Goal: Navigation & Orientation: Find specific page/section

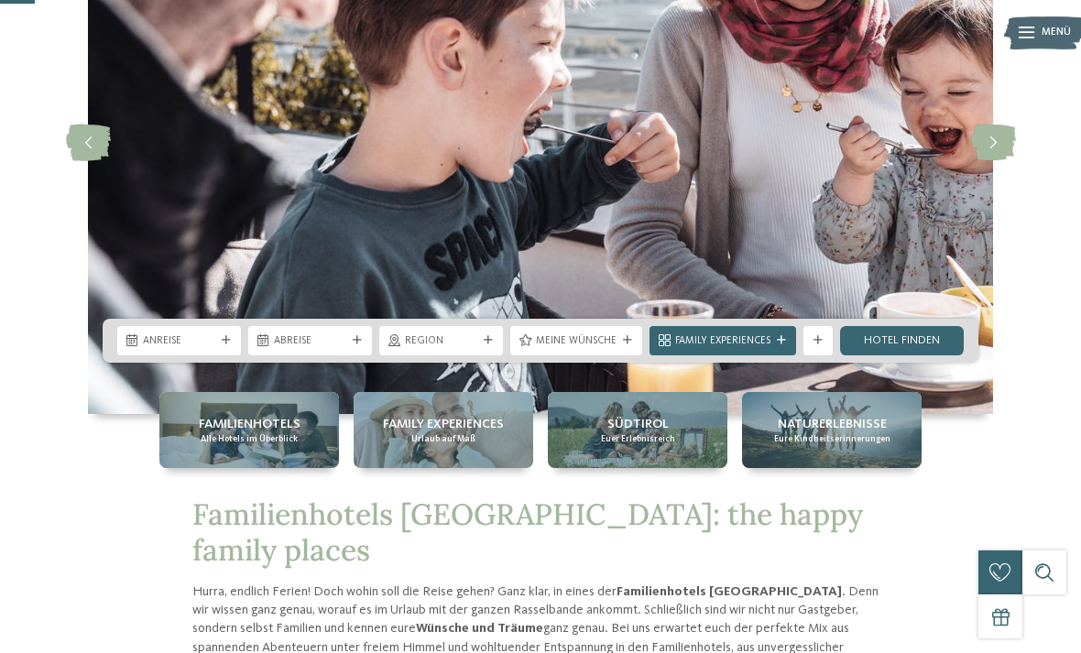
scroll to position [203, 0]
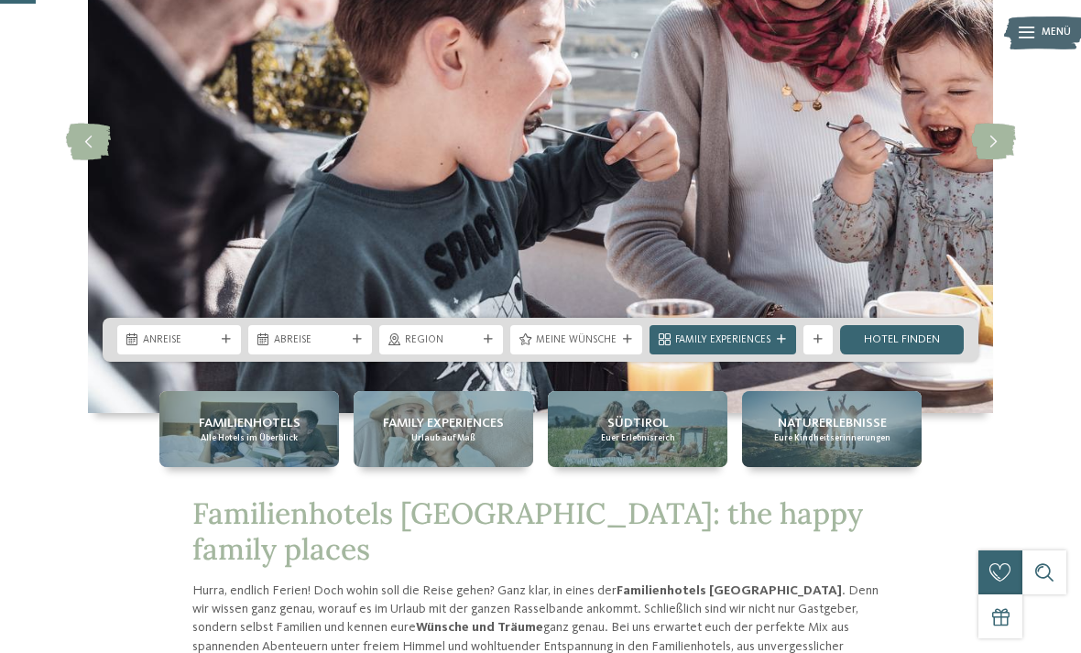
click at [207, 432] on span "Familienhotels" at bounding box center [250, 423] width 102 height 18
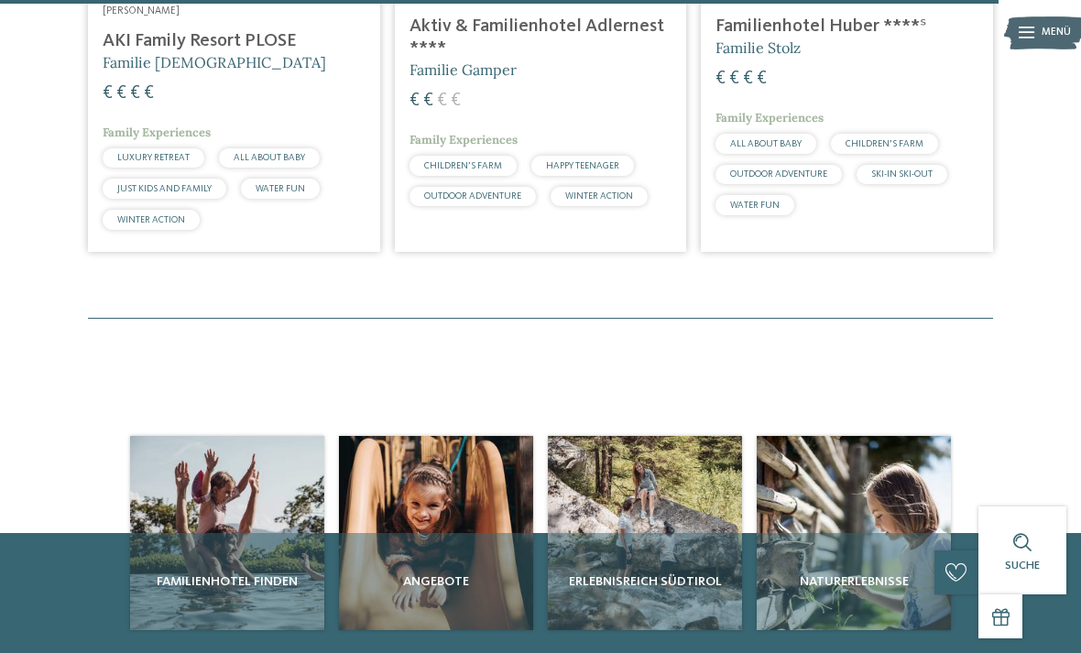
scroll to position [4299, 0]
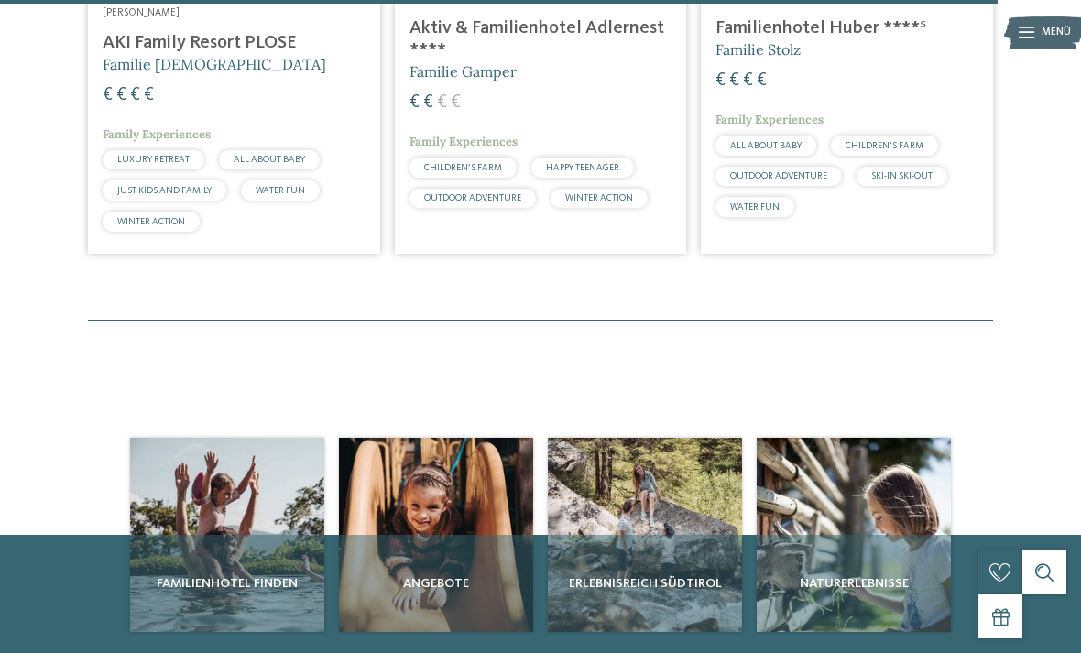
click at [420, 535] on div "Angebote" at bounding box center [436, 583] width 194 height 97
click at [435, 535] on div "Angebote" at bounding box center [436, 583] width 194 height 97
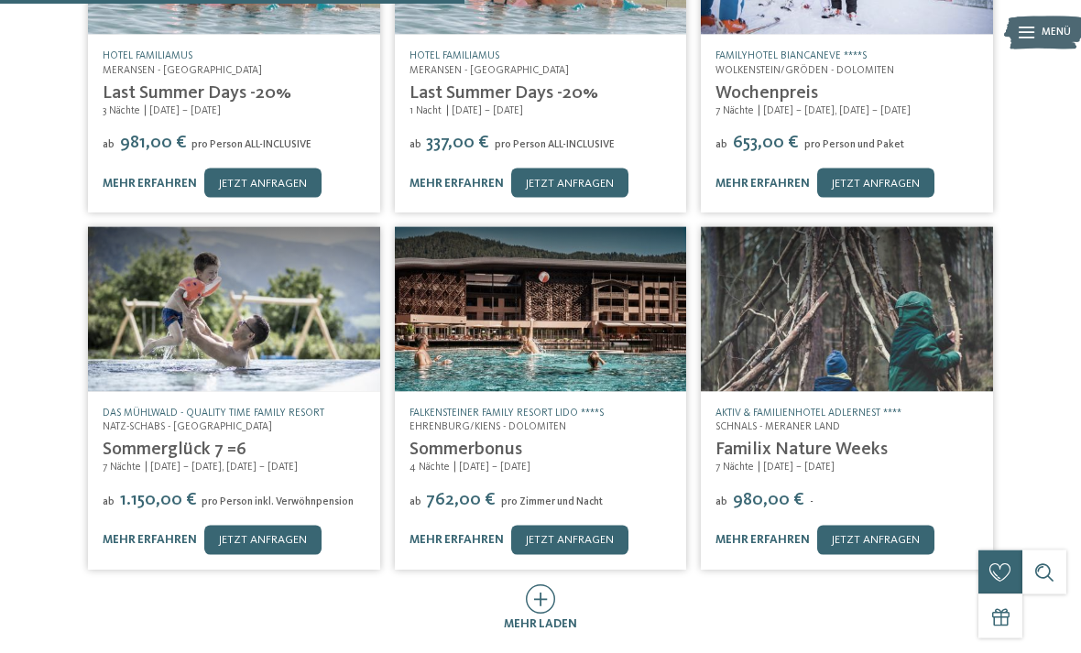
scroll to position [534, 0]
click at [544, 584] on icon at bounding box center [541, 598] width 30 height 29
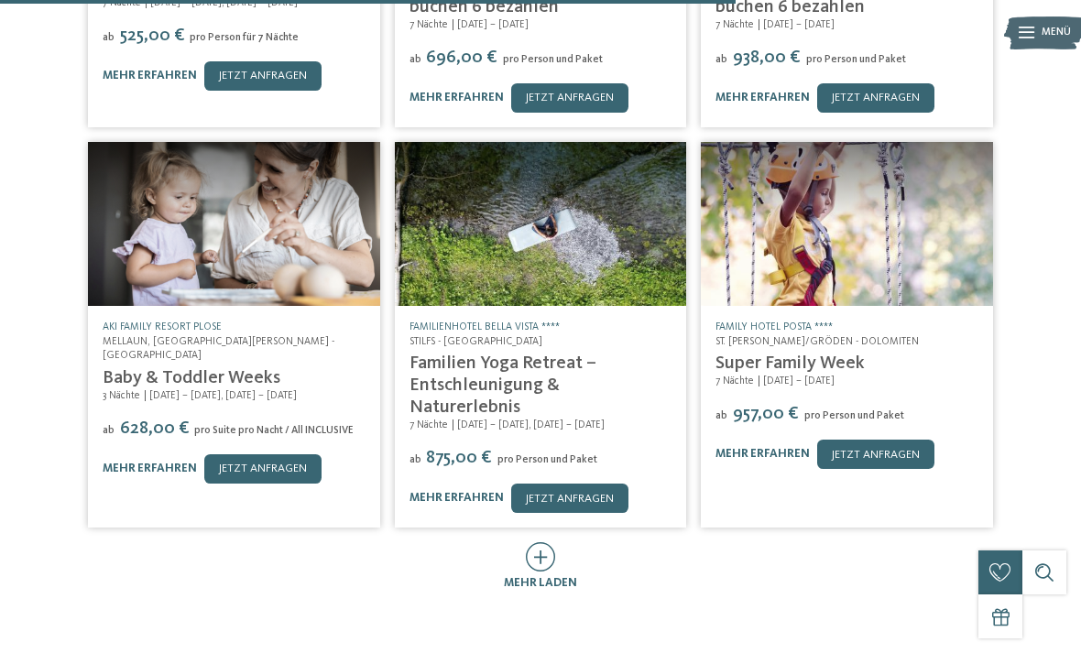
scroll to position [1353, 0]
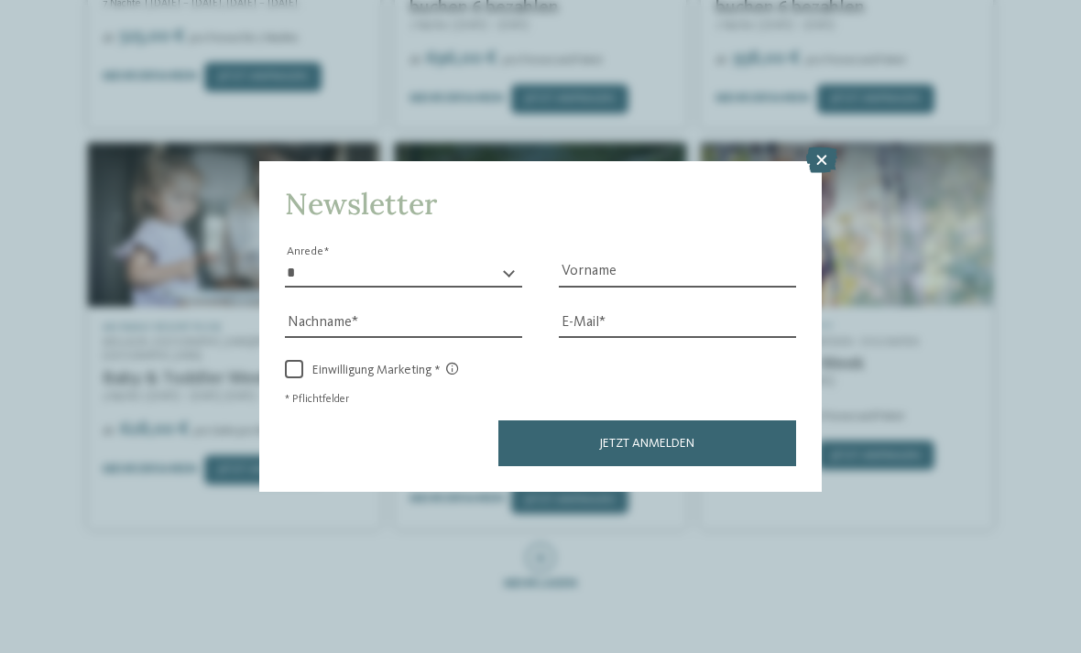
click at [814, 147] on icon at bounding box center [821, 160] width 31 height 26
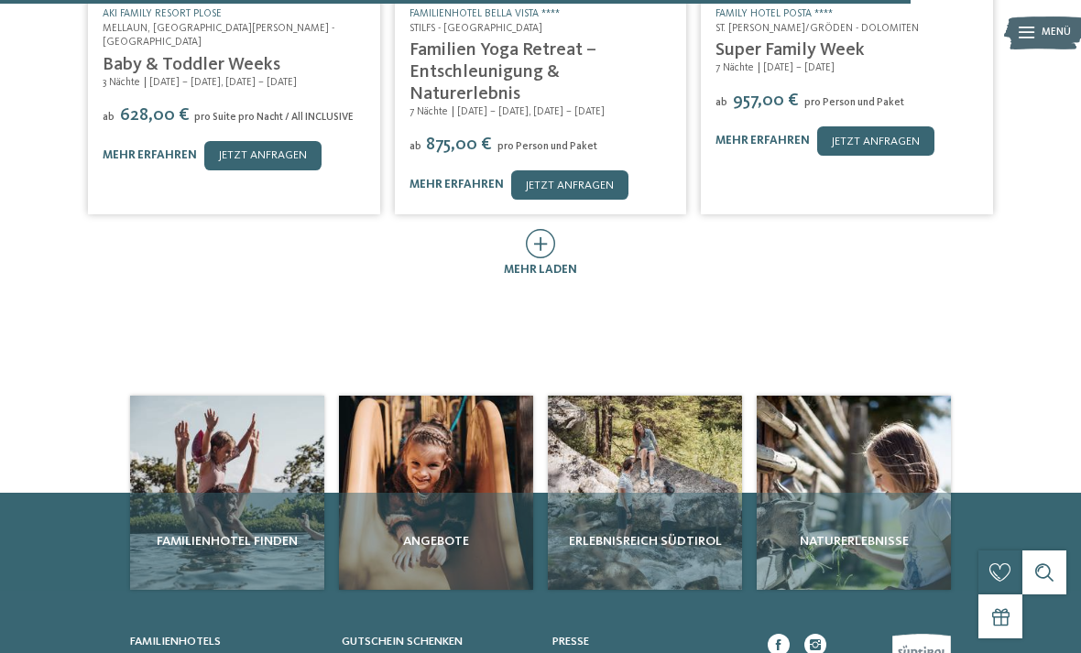
scroll to position [1699, 0]
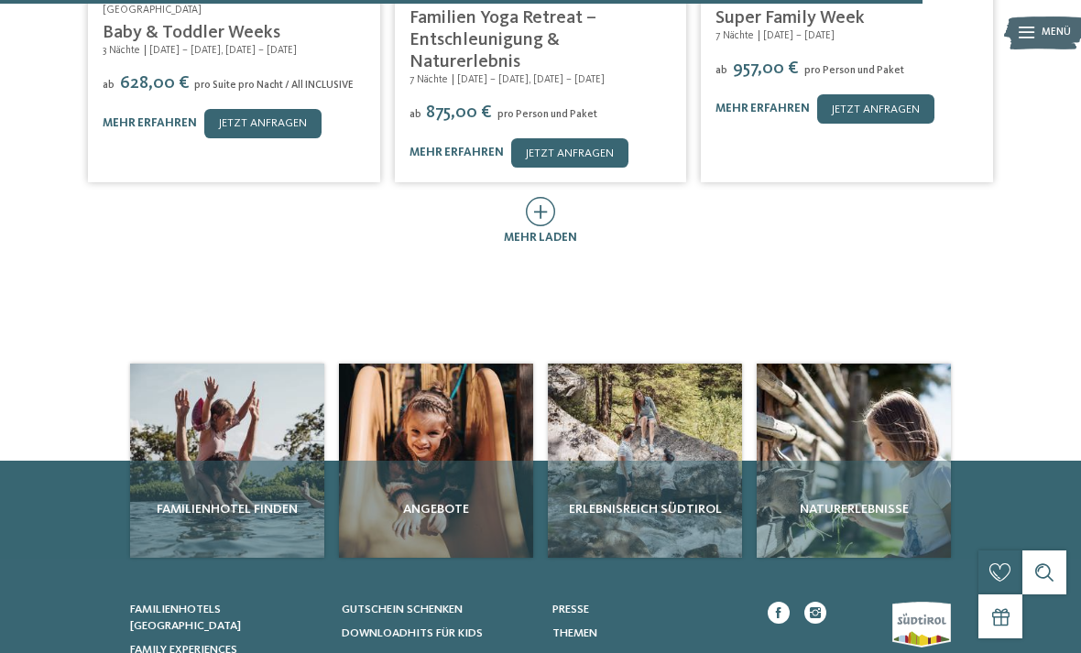
click at [887, 461] on div "Naturerlebnisse" at bounding box center [854, 509] width 194 height 97
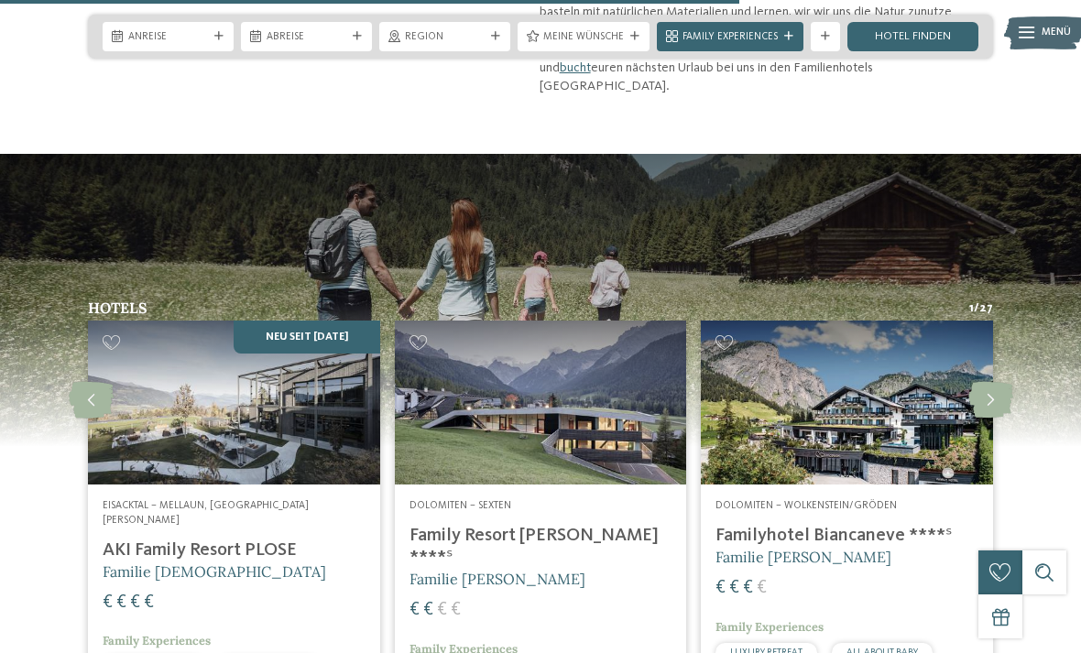
scroll to position [2897, 0]
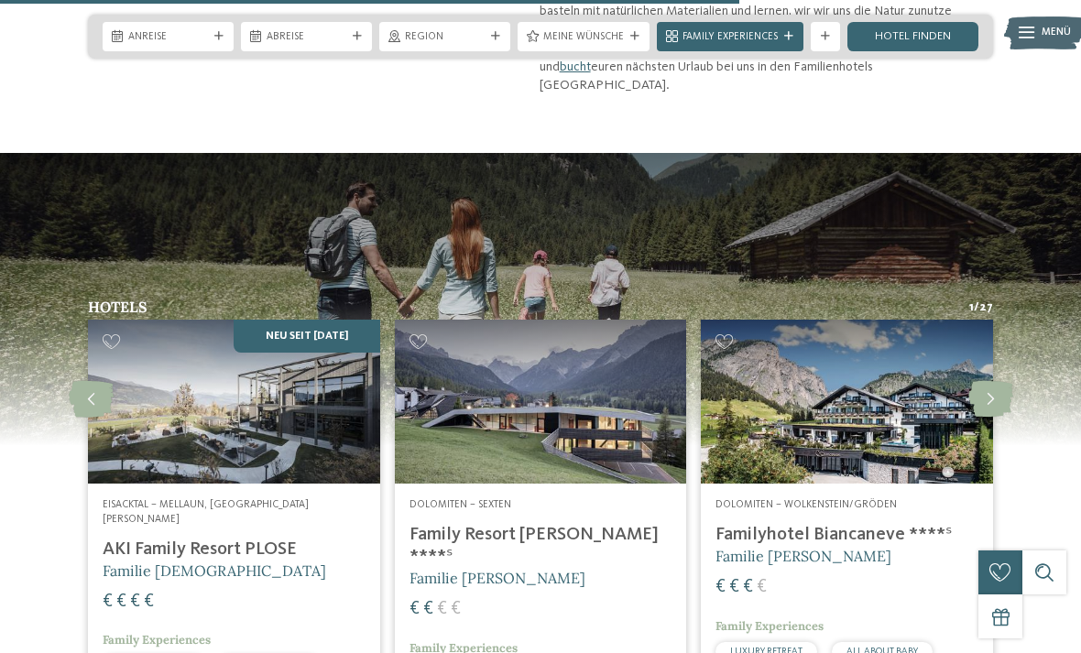
click at [469, 325] on img at bounding box center [541, 402] width 292 height 164
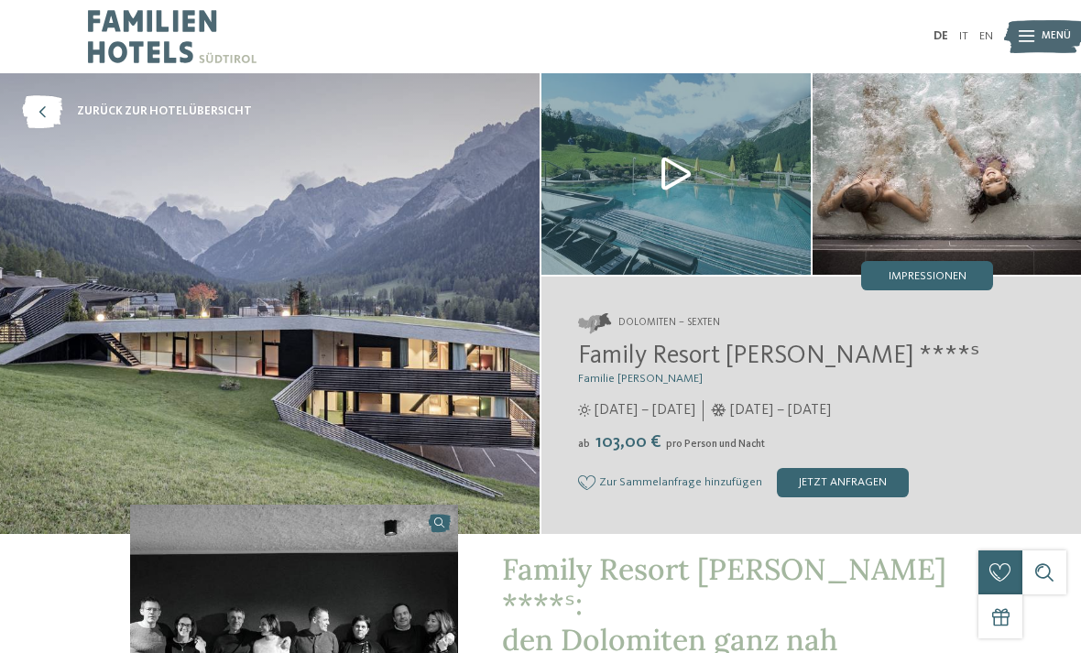
click at [955, 263] on div "Impressionen" at bounding box center [927, 275] width 132 height 29
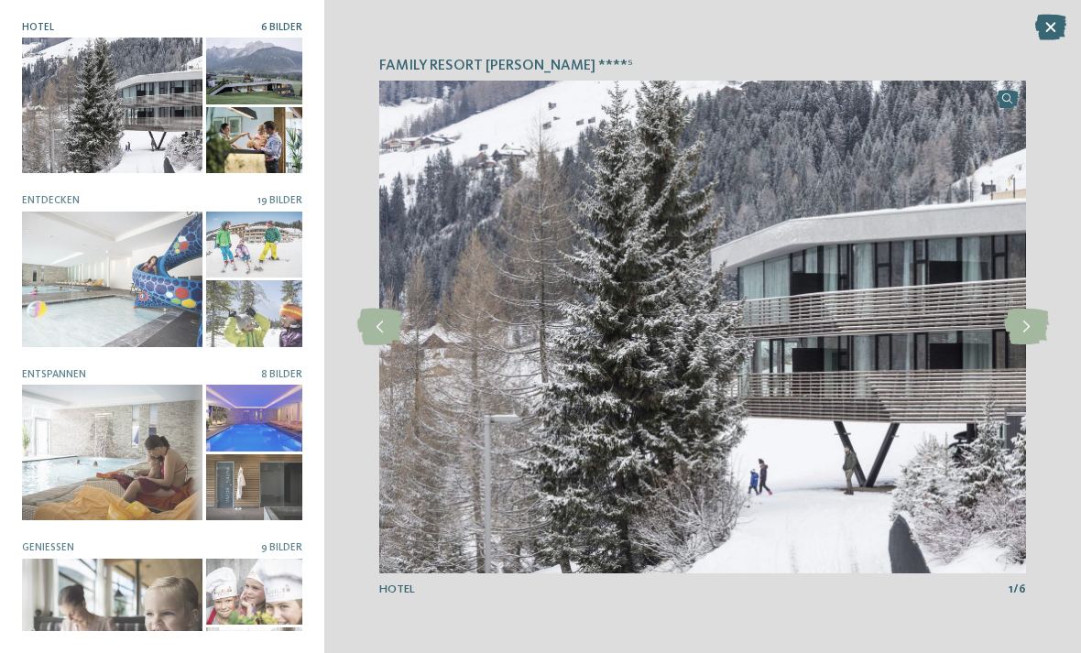
click at [1035, 315] on icon at bounding box center [1026, 327] width 45 height 37
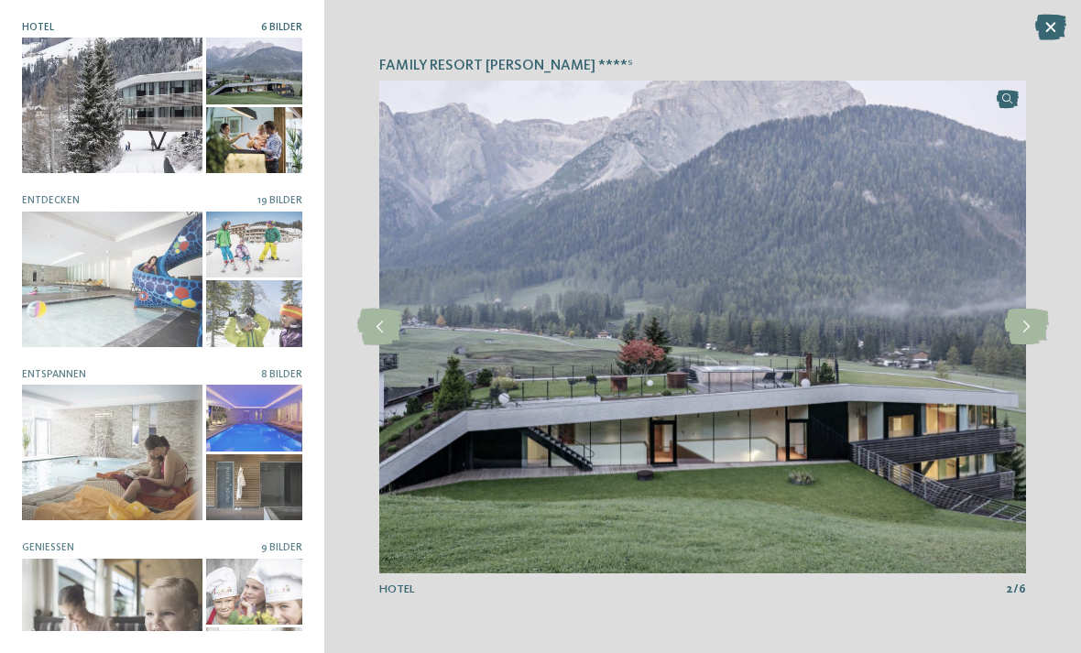
click at [1020, 324] on icon at bounding box center [1026, 327] width 45 height 37
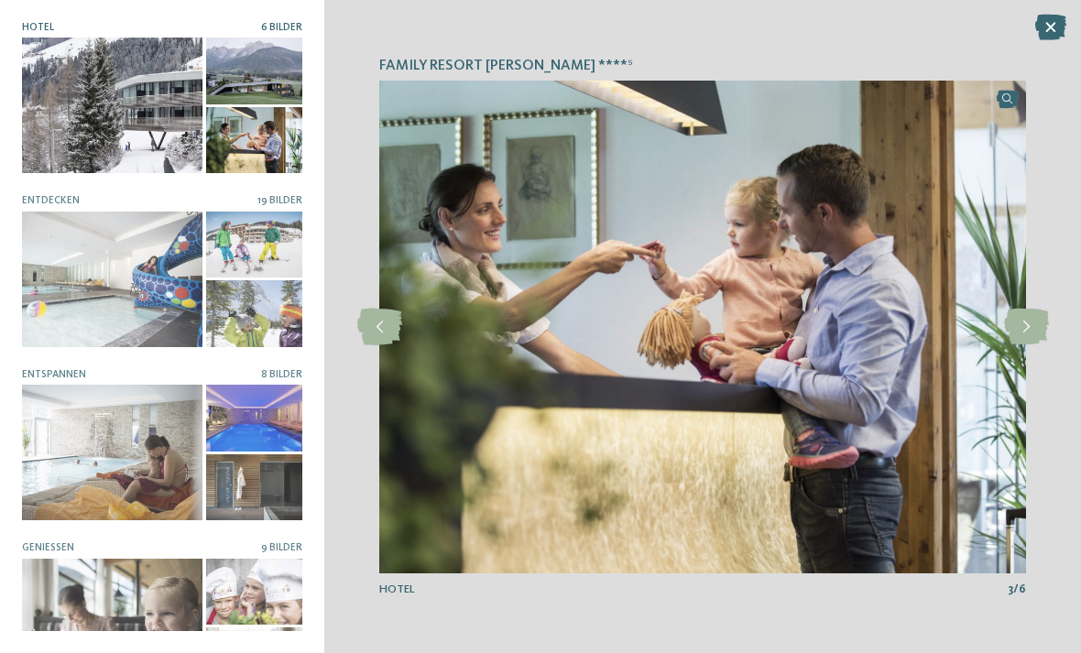
click at [1020, 322] on icon at bounding box center [1026, 327] width 45 height 37
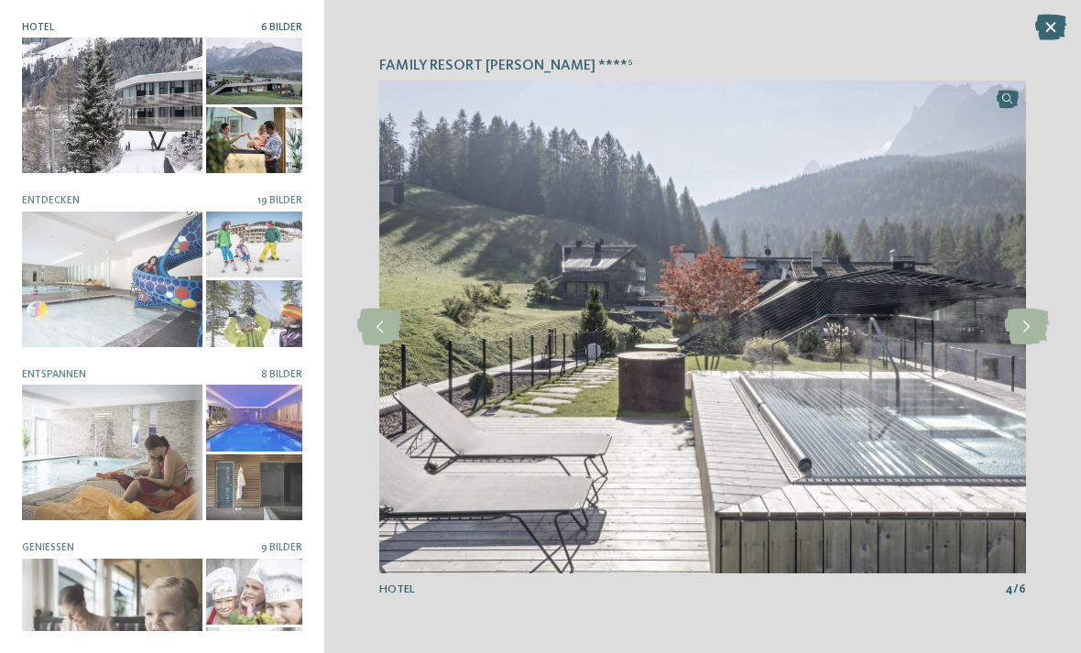
click at [1018, 321] on icon at bounding box center [1026, 327] width 45 height 37
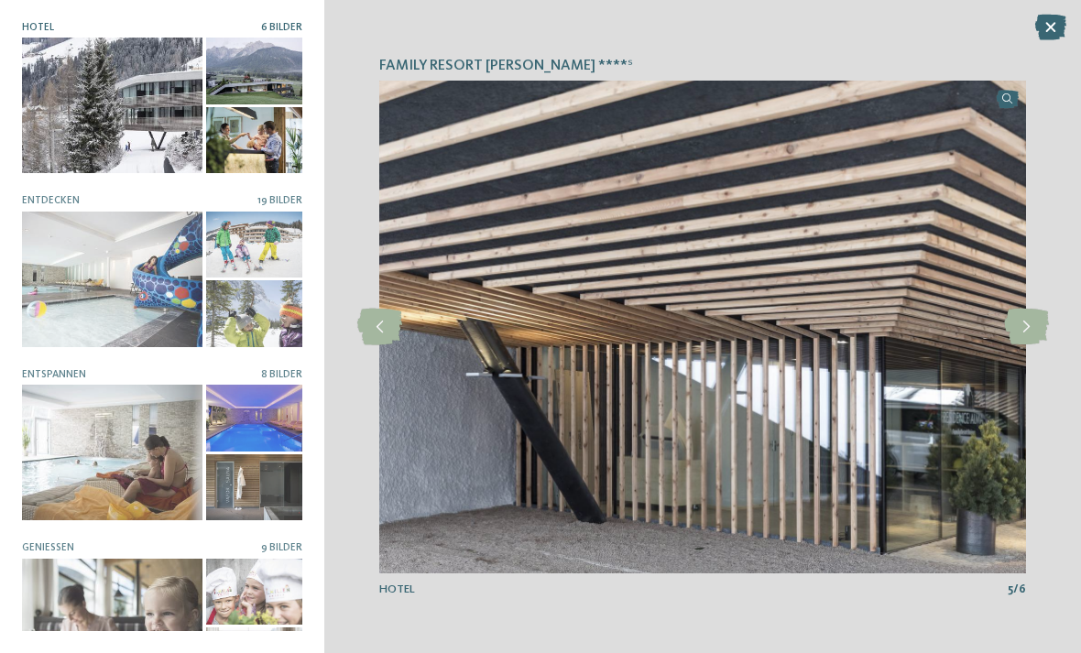
click at [1029, 328] on icon at bounding box center [1026, 327] width 45 height 37
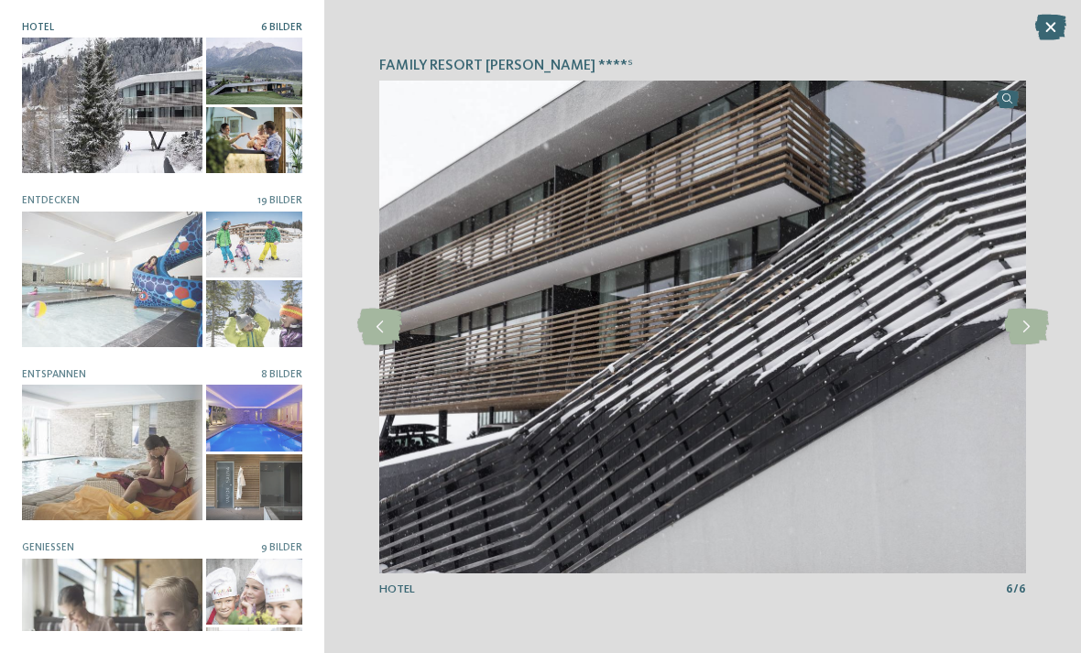
click at [71, 292] on div at bounding box center [112, 280] width 180 height 136
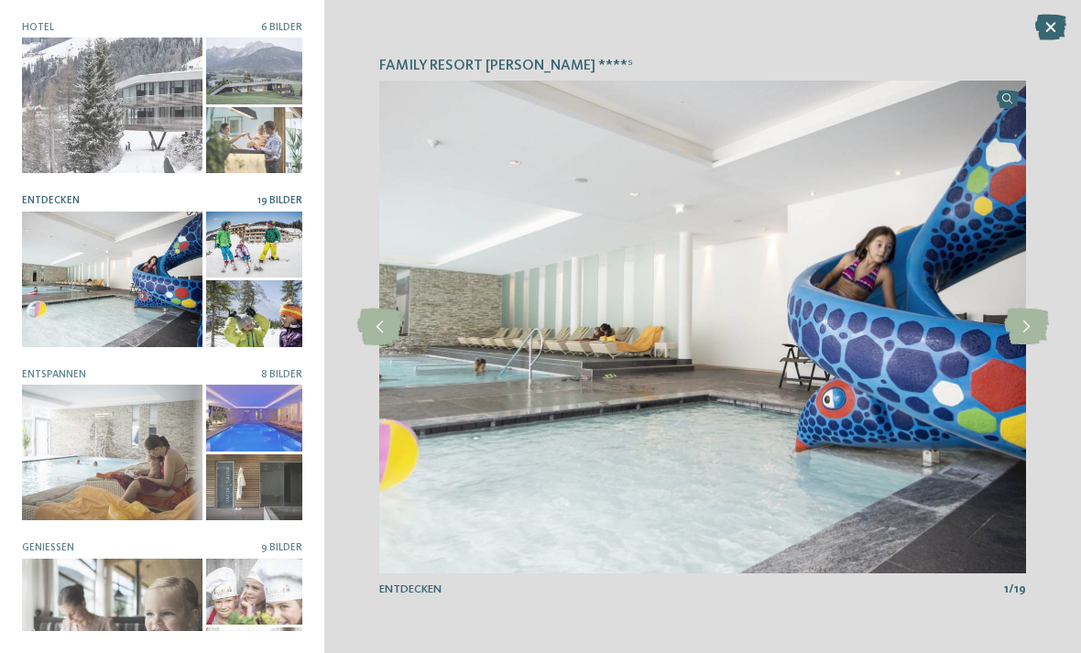
click at [1029, 323] on icon at bounding box center [1026, 327] width 45 height 37
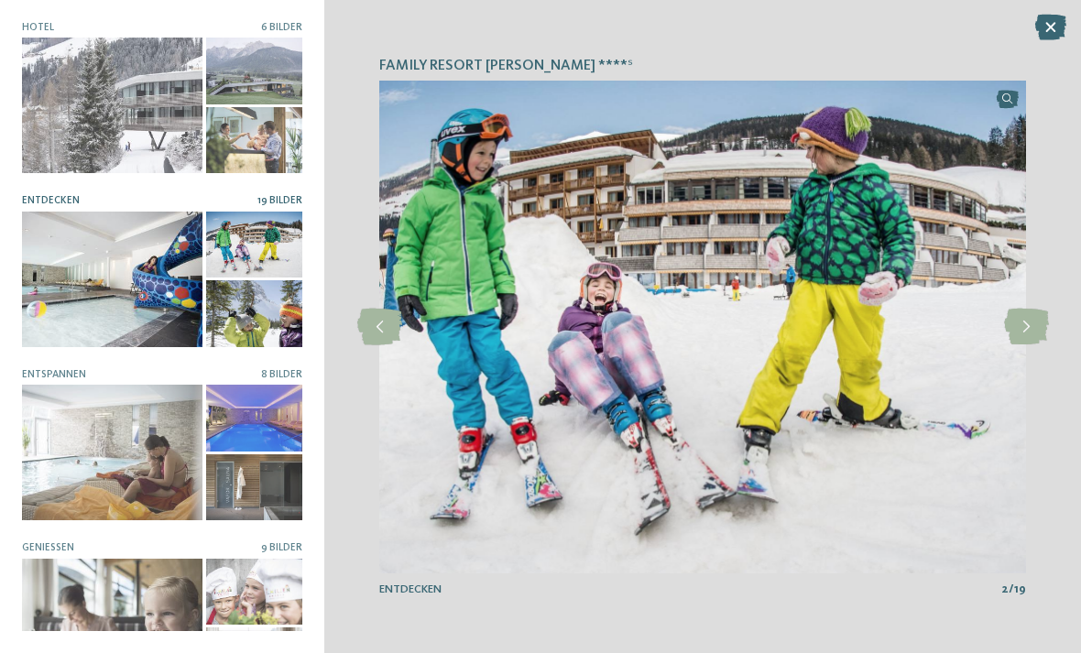
click at [1023, 327] on icon at bounding box center [1026, 327] width 45 height 37
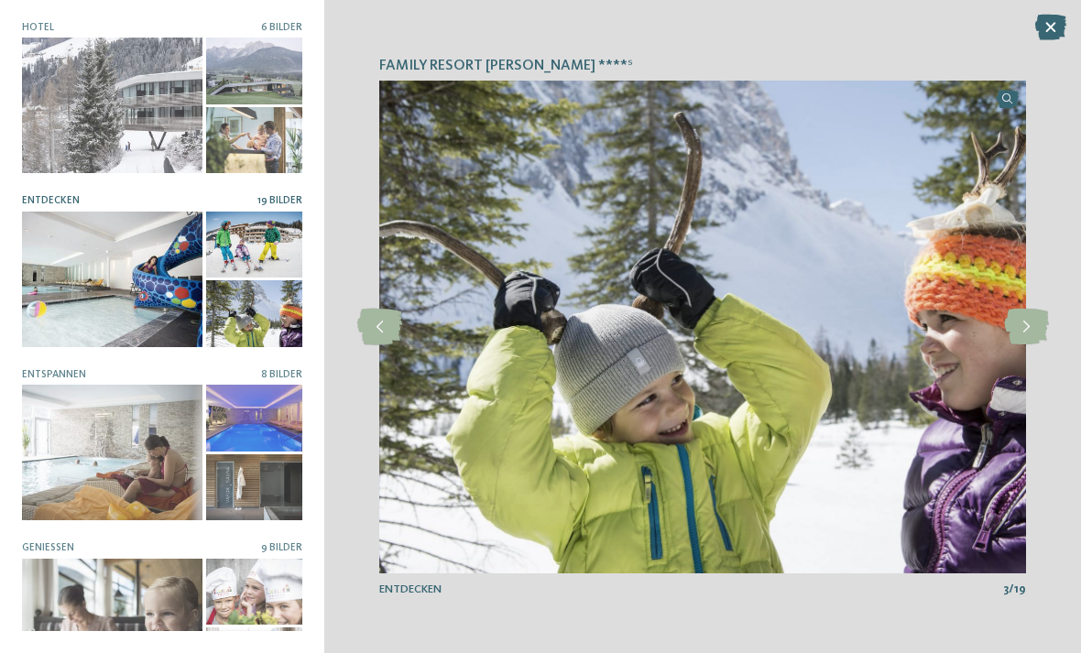
click at [1017, 324] on icon at bounding box center [1026, 327] width 45 height 37
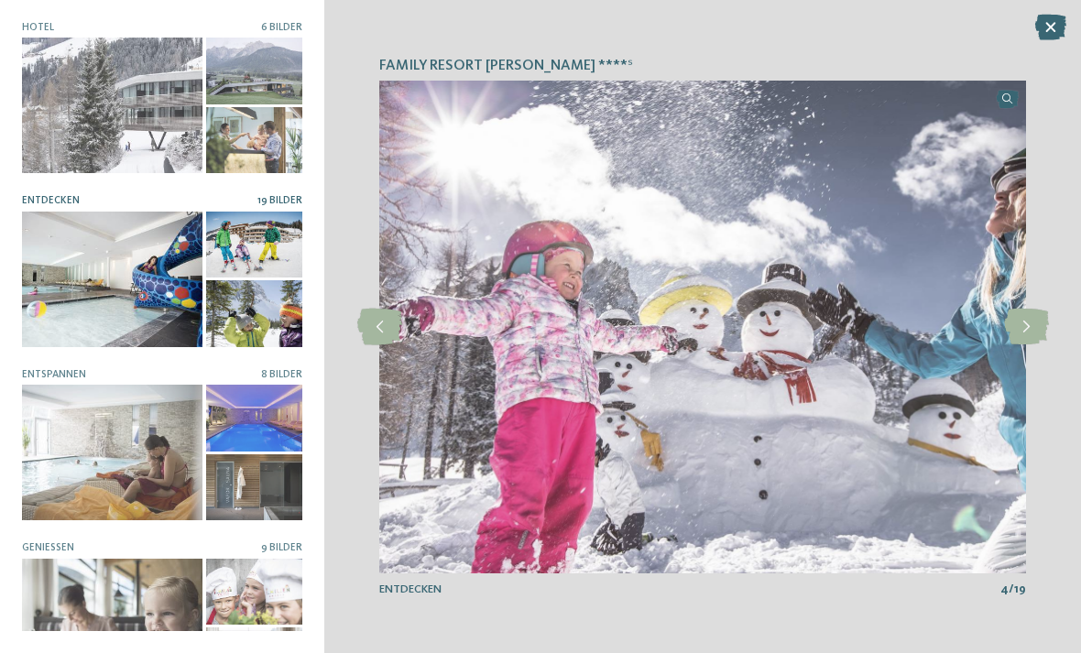
click at [1026, 324] on icon at bounding box center [1026, 327] width 45 height 37
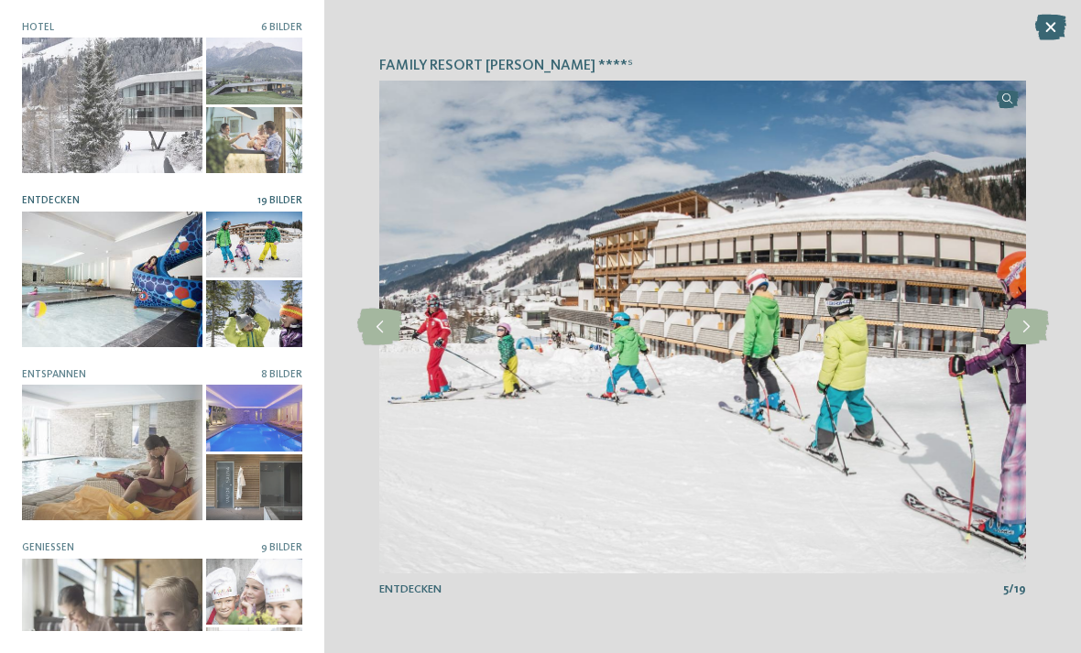
click at [1029, 325] on icon at bounding box center [1026, 327] width 45 height 37
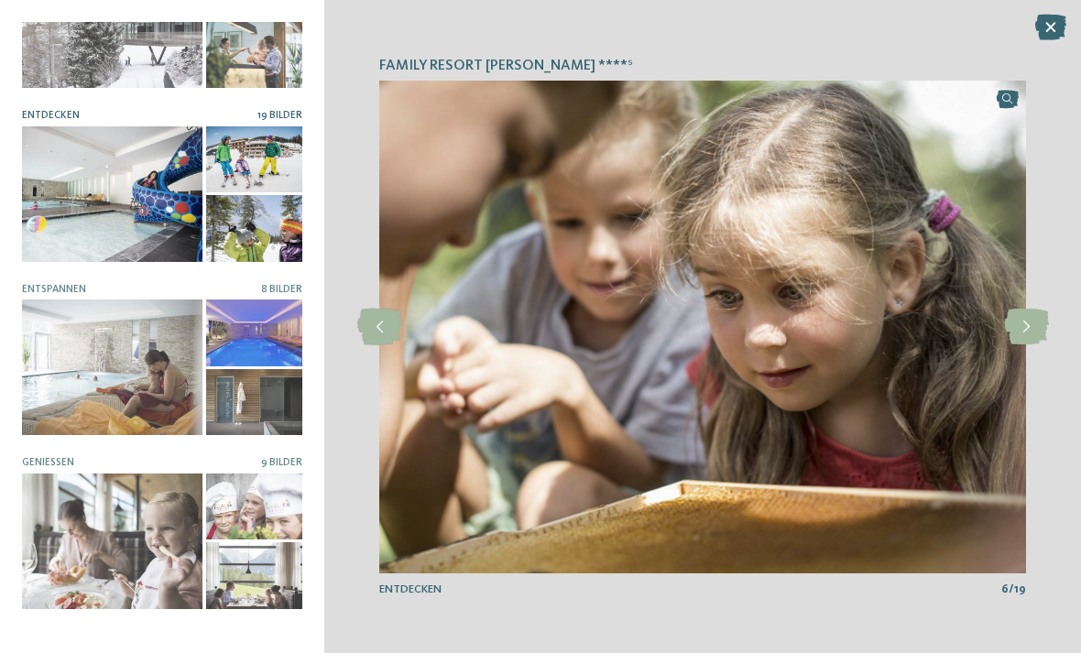
scroll to position [101, 0]
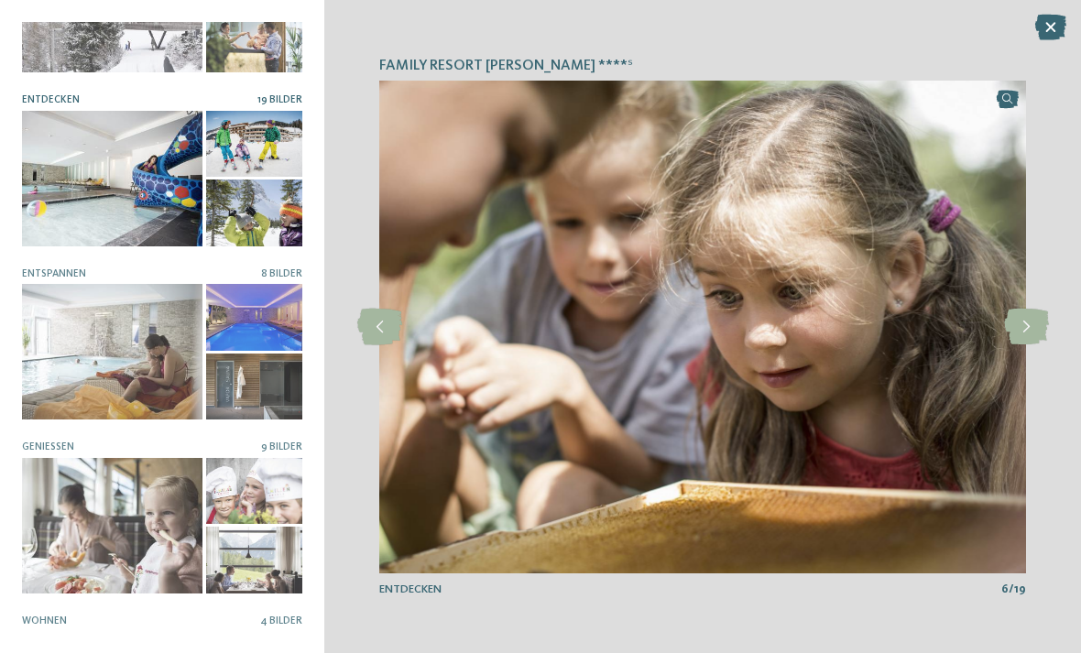
click at [1028, 326] on icon at bounding box center [1026, 327] width 45 height 37
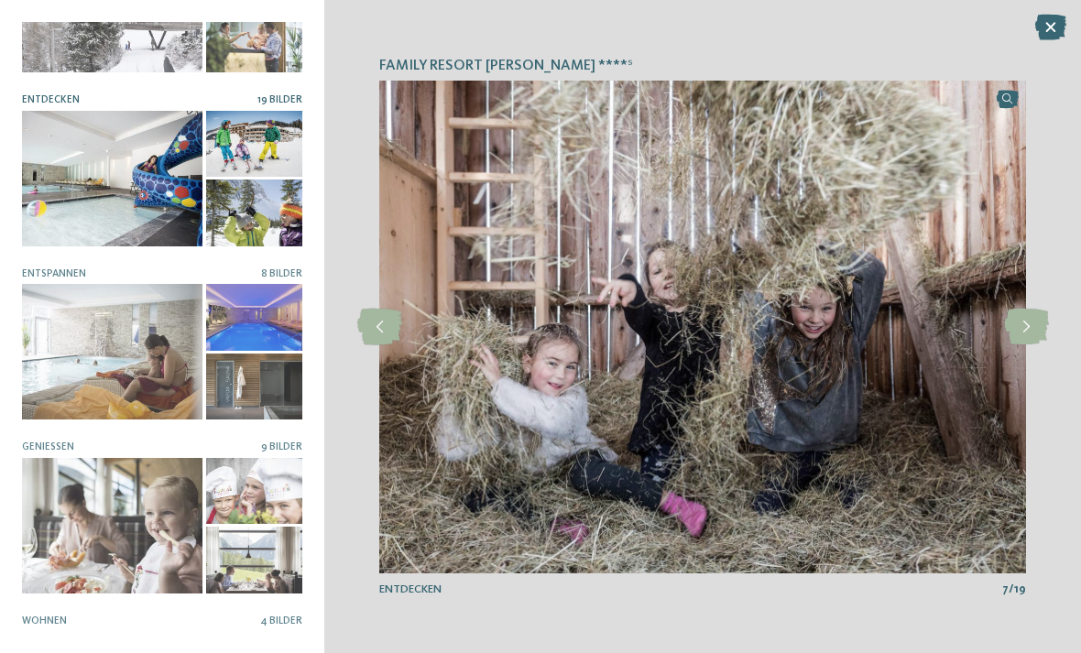
click at [1028, 322] on icon at bounding box center [1026, 327] width 45 height 37
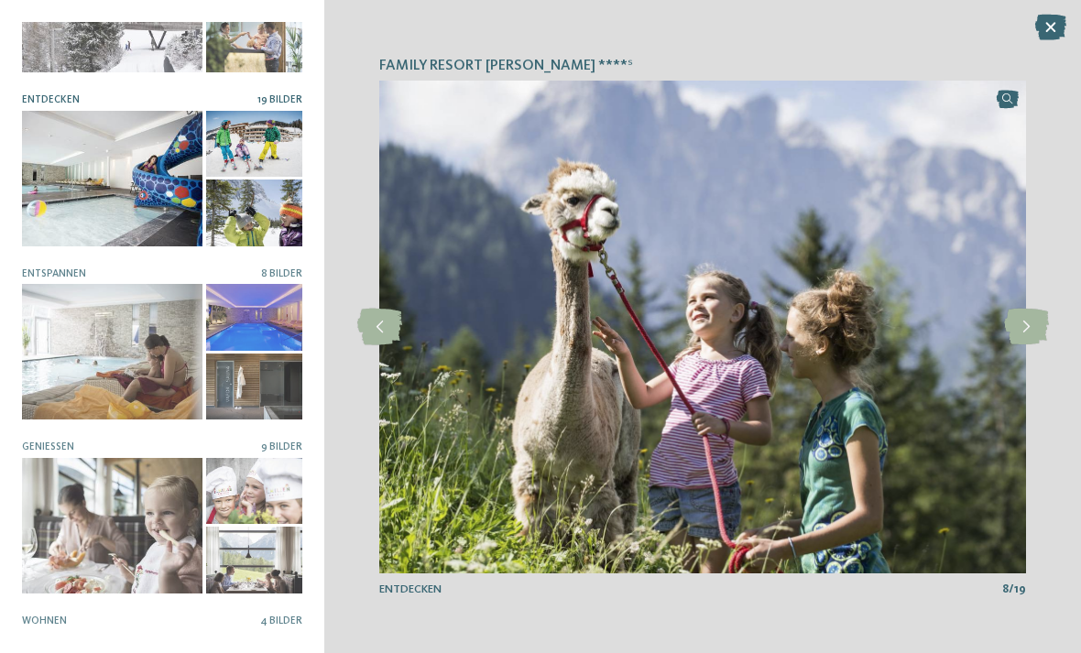
click at [1022, 322] on icon at bounding box center [1026, 327] width 45 height 37
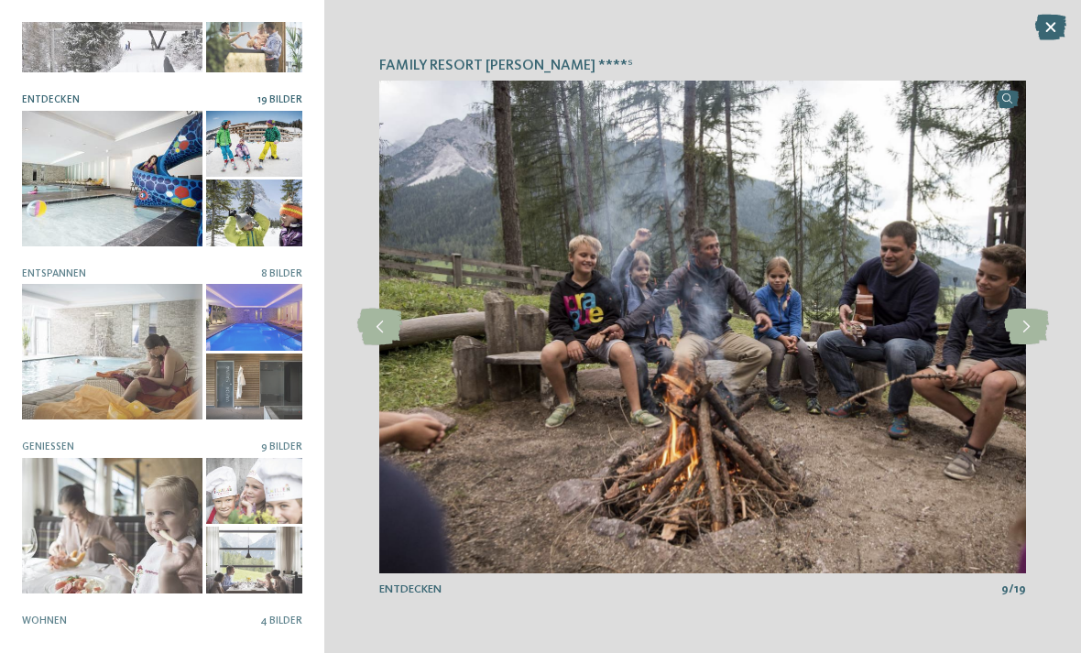
click at [1022, 316] on icon at bounding box center [1026, 327] width 45 height 37
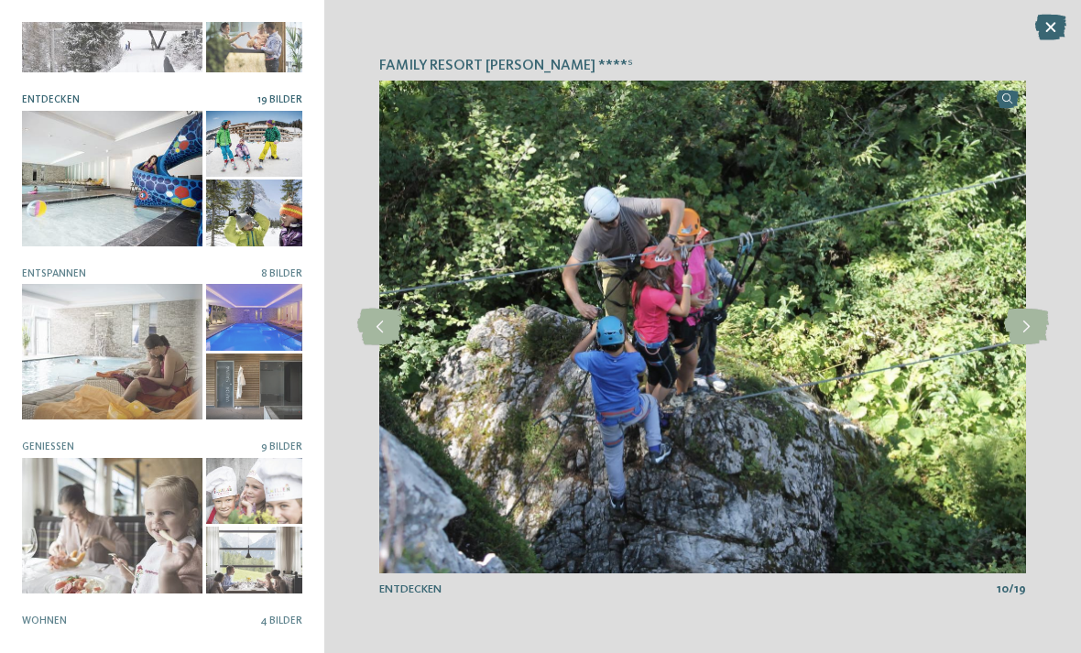
click at [1029, 321] on icon at bounding box center [1026, 327] width 45 height 37
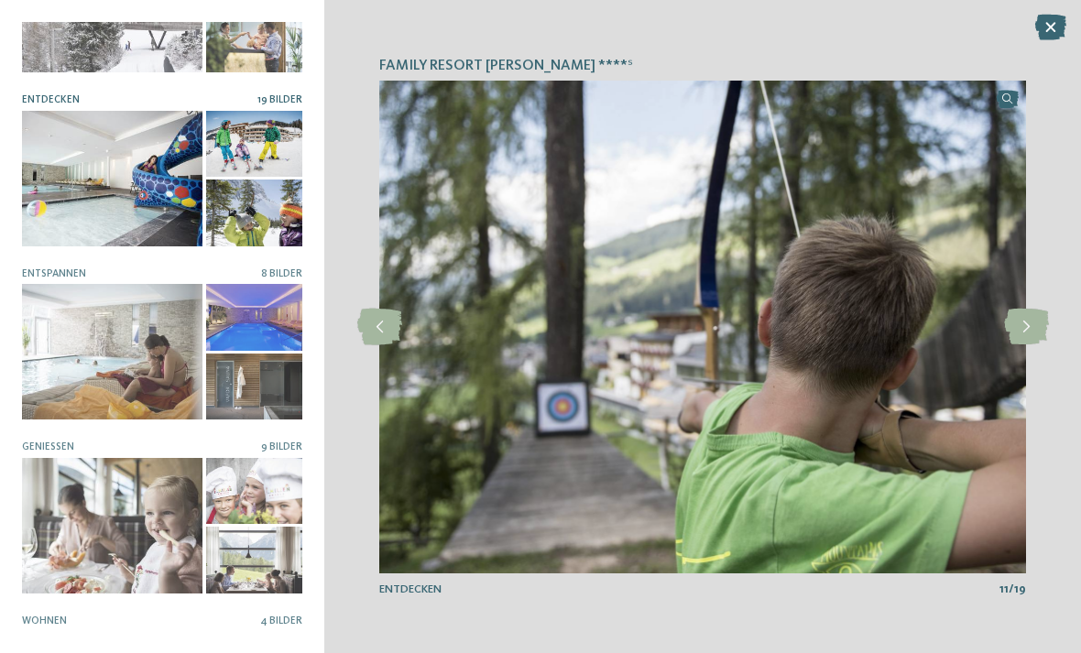
click at [1031, 327] on icon at bounding box center [1026, 327] width 45 height 37
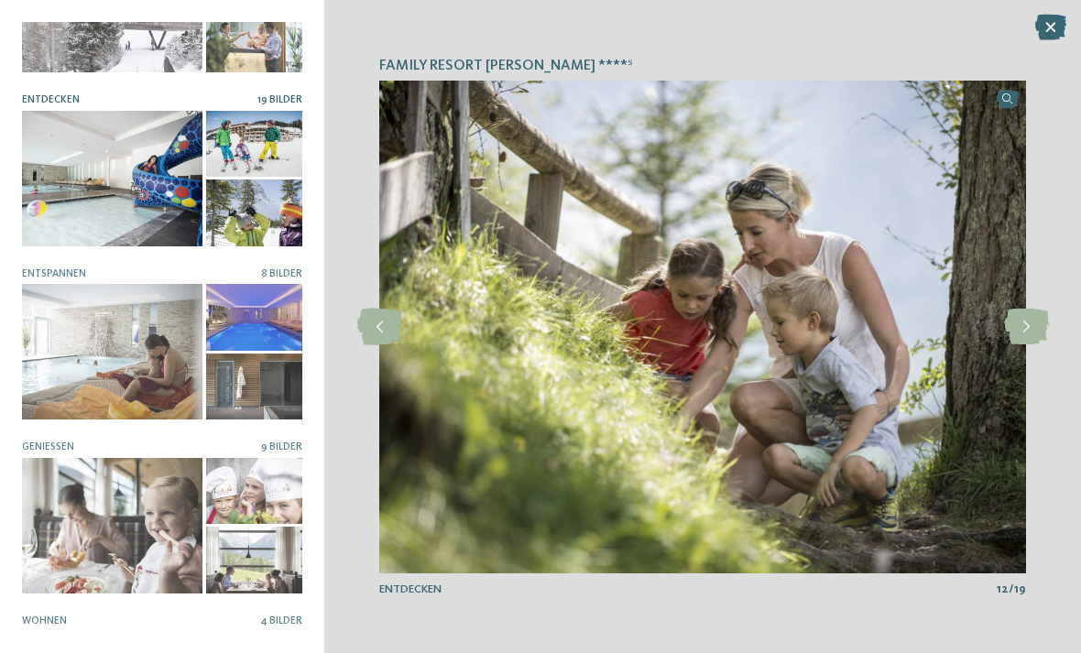
click at [1029, 327] on icon at bounding box center [1026, 327] width 45 height 37
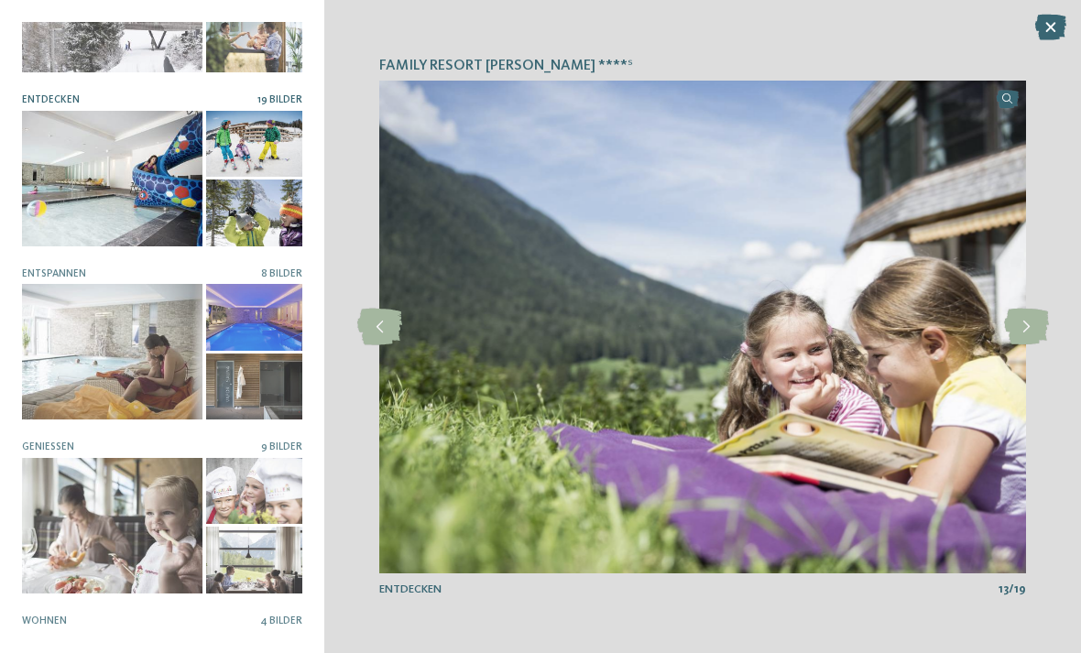
click at [1028, 325] on icon at bounding box center [1026, 327] width 45 height 37
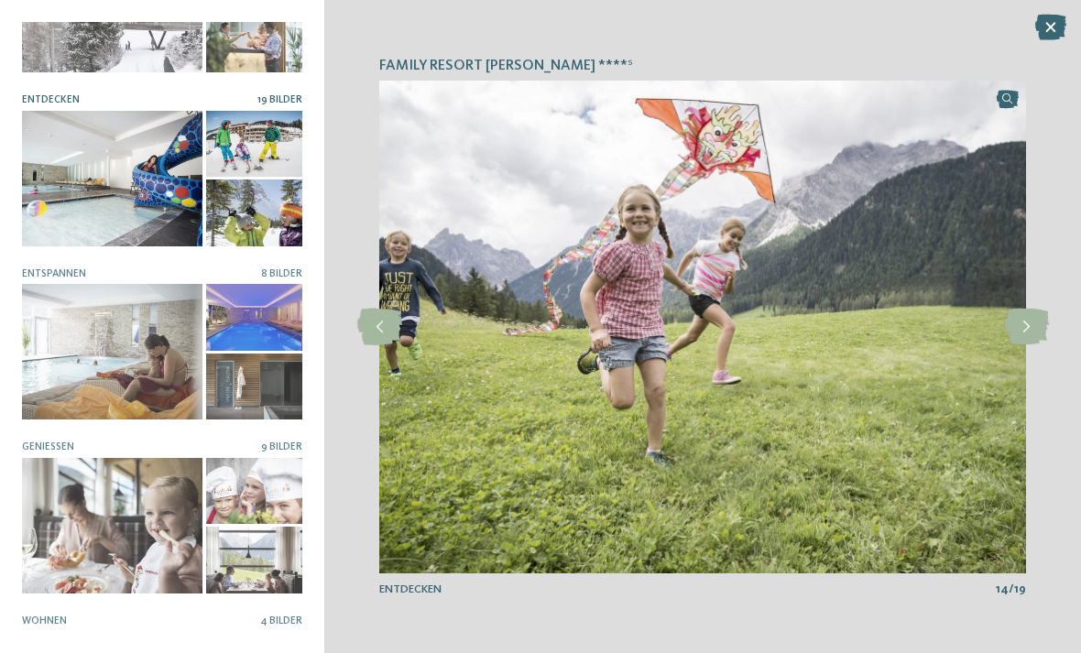
click at [1026, 320] on icon at bounding box center [1026, 327] width 45 height 37
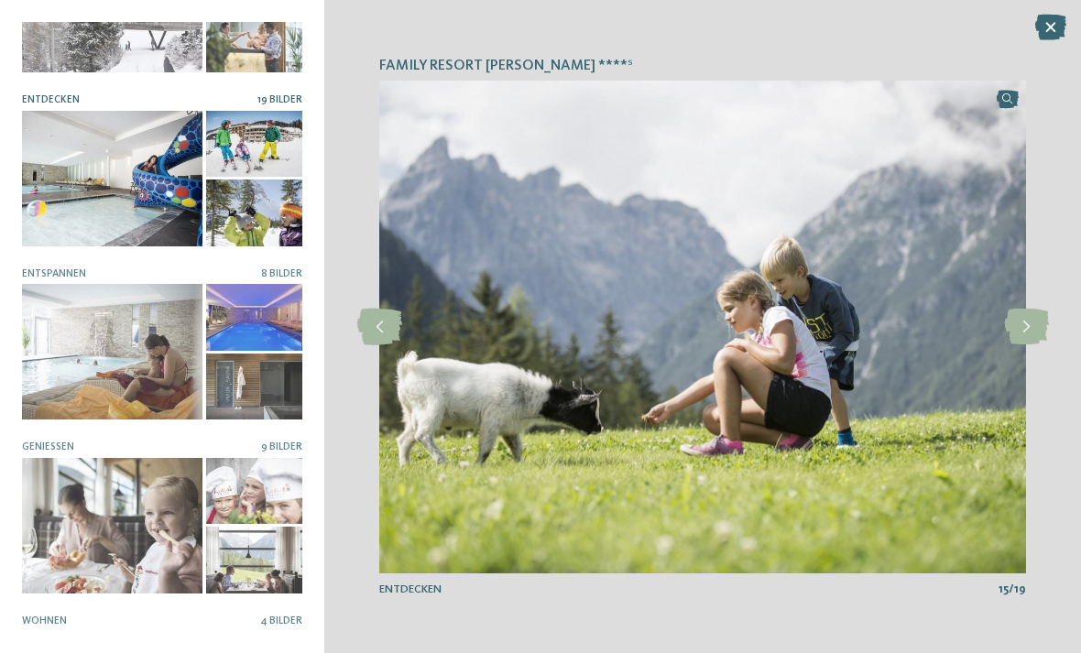
click at [1026, 328] on icon at bounding box center [1026, 327] width 45 height 37
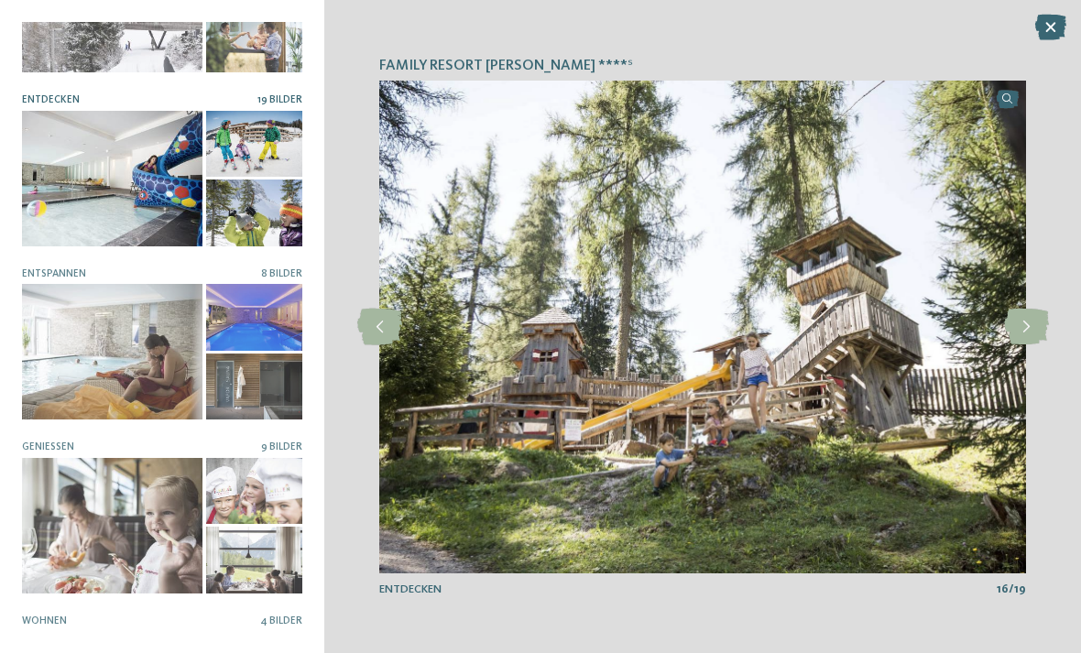
click at [1024, 321] on icon at bounding box center [1026, 327] width 45 height 37
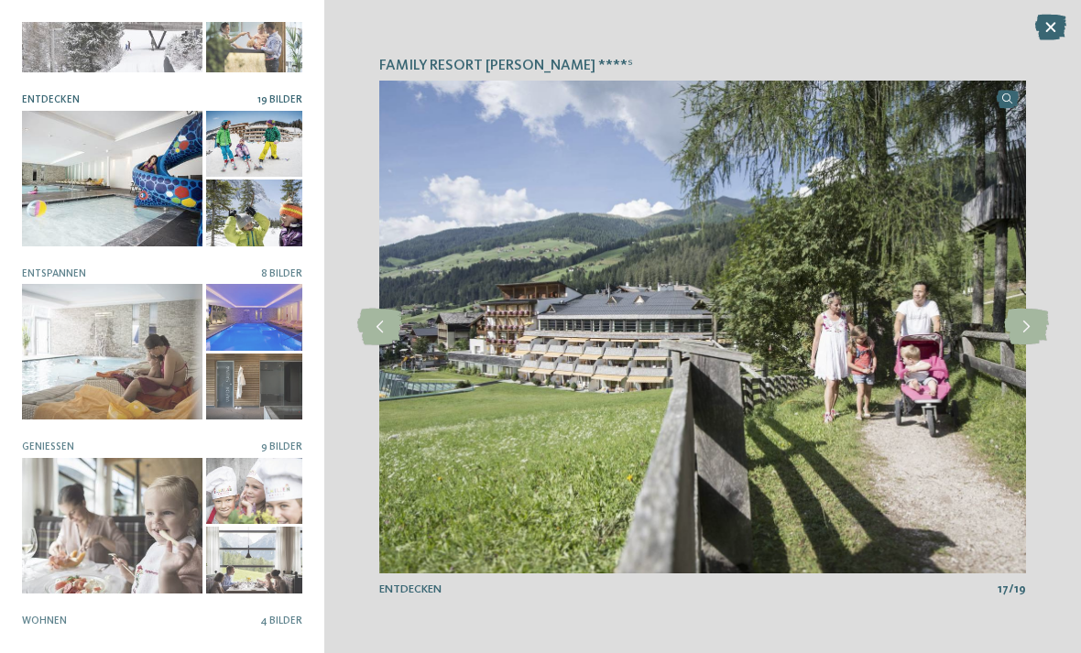
click at [1029, 316] on icon at bounding box center [1026, 327] width 45 height 37
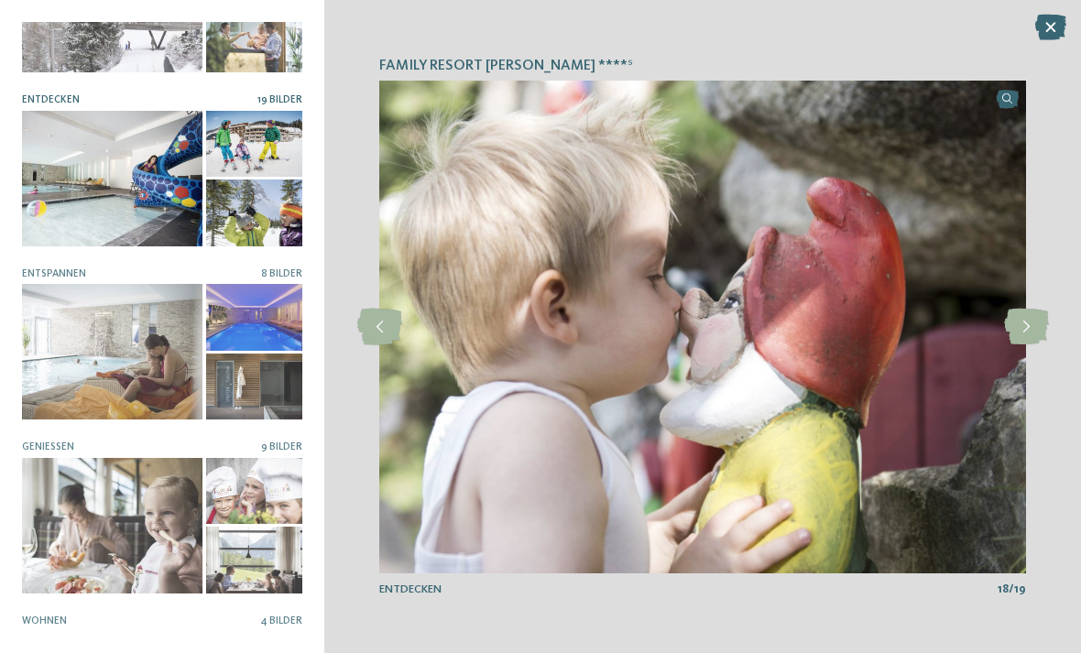
click at [1033, 321] on icon at bounding box center [1026, 327] width 45 height 37
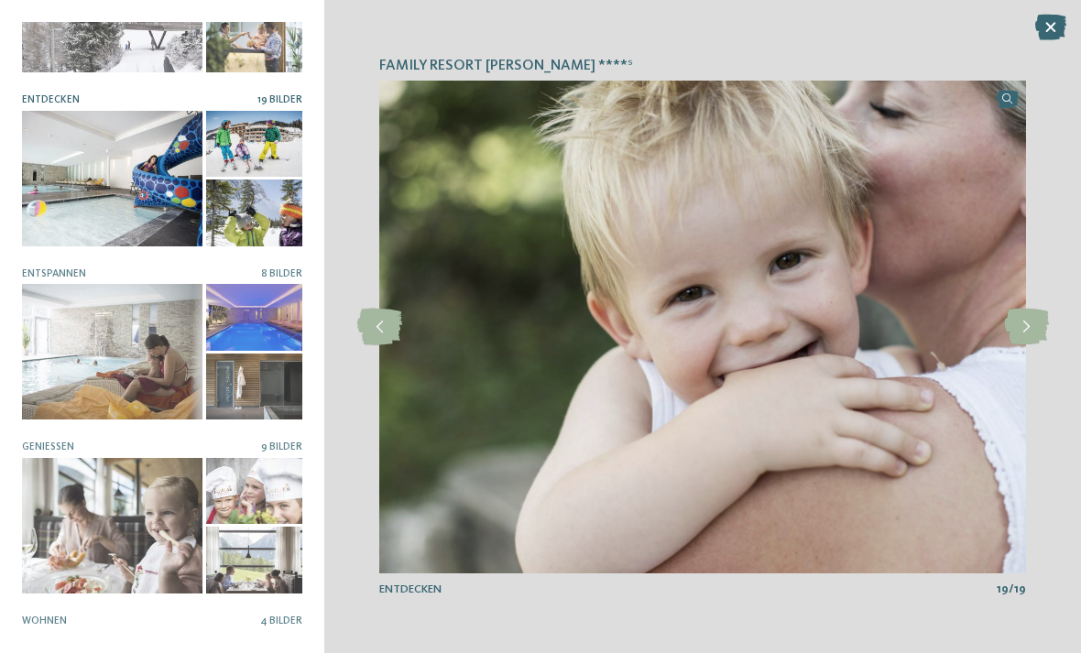
click at [1025, 319] on icon at bounding box center [1026, 327] width 45 height 37
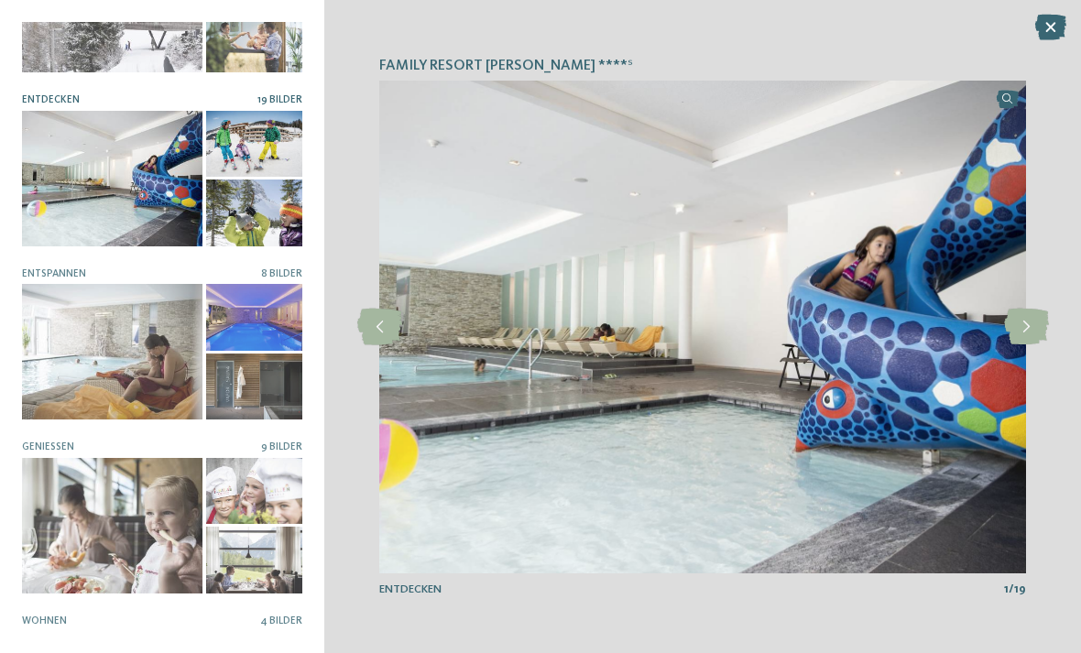
click at [1046, 28] on icon at bounding box center [1050, 28] width 31 height 26
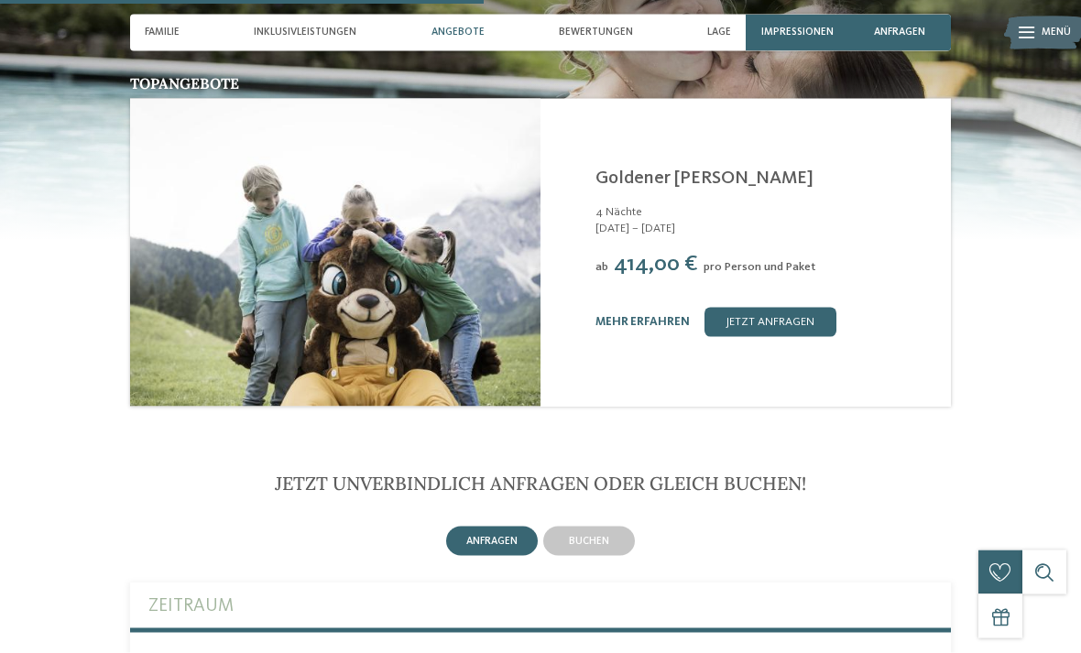
scroll to position [2024, 0]
